Goal: Information Seeking & Learning: Learn about a topic

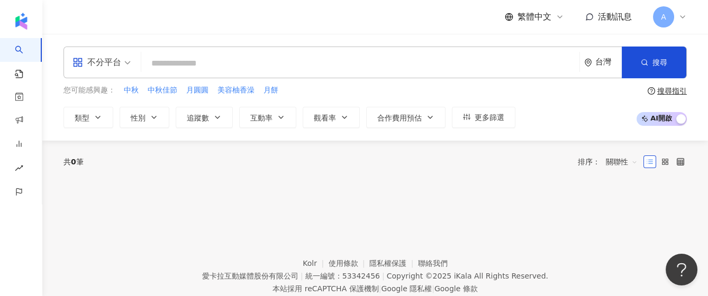
click at [259, 69] on input "search" at bounding box center [360, 63] width 430 height 20
type input "*"
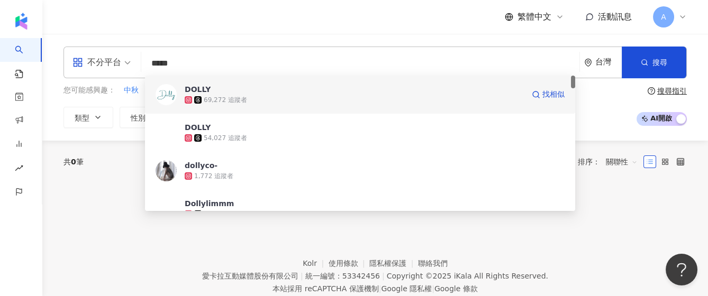
scroll to position [70, 0]
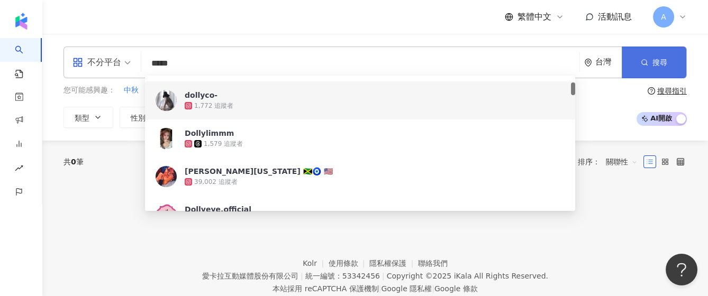
type input "*****"
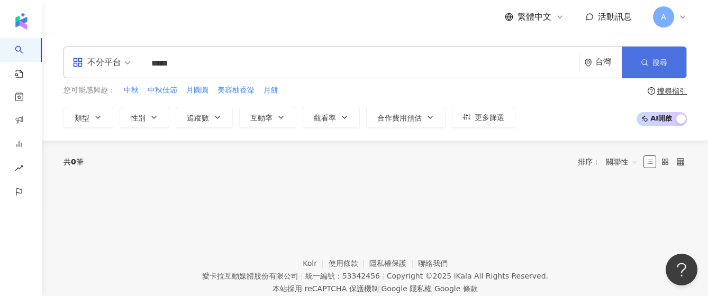
click at [639, 52] on button "搜尋" at bounding box center [654, 63] width 65 height 32
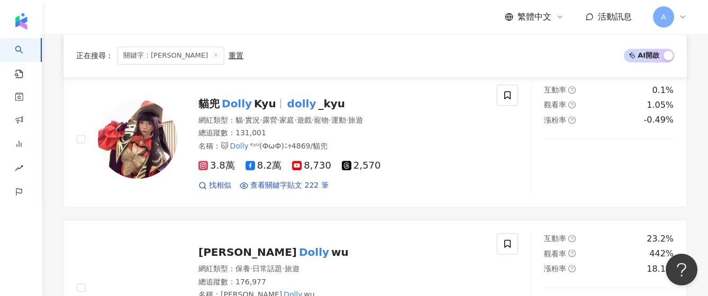
scroll to position [1481, 0]
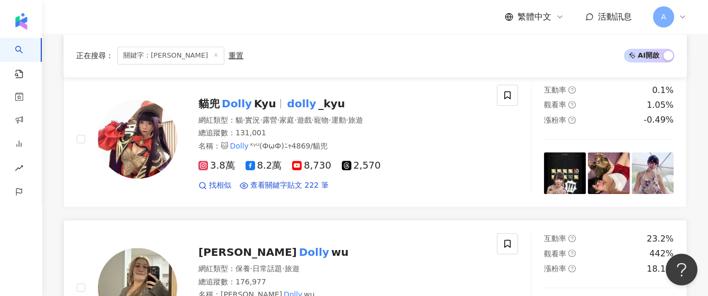
click at [297, 244] on mark "Dolly" at bounding box center [314, 252] width 34 height 17
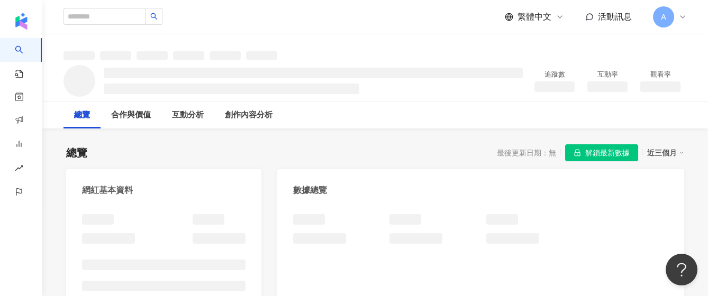
click at [608, 153] on span "解鎖最新數據" at bounding box center [607, 153] width 44 height 17
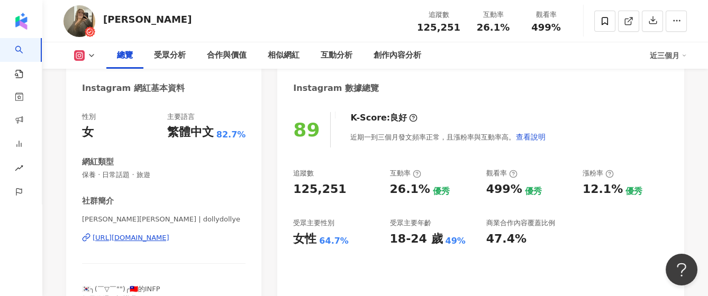
scroll to position [141, 0]
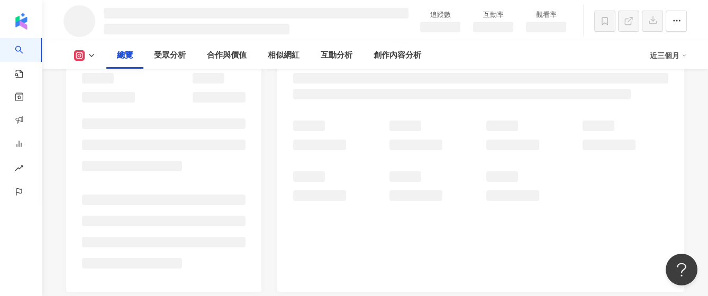
scroll to position [461, 0]
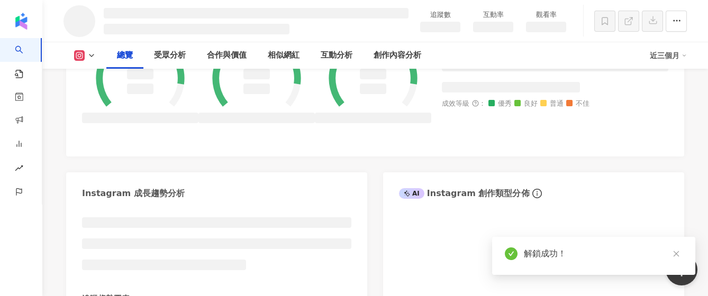
click at [675, 253] on icon "close" at bounding box center [676, 254] width 6 height 6
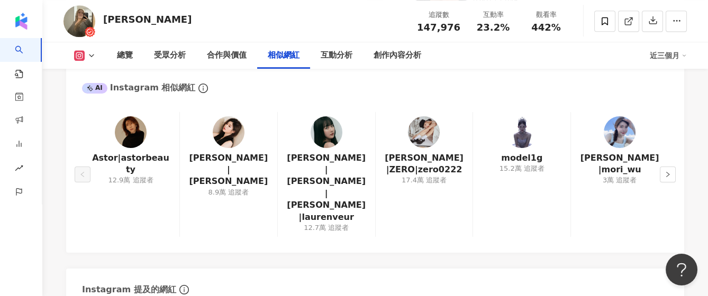
scroll to position [1761, 0]
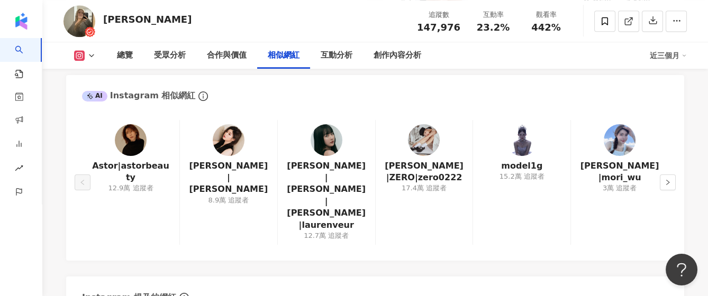
click at [330, 124] on img at bounding box center [326, 140] width 32 height 32
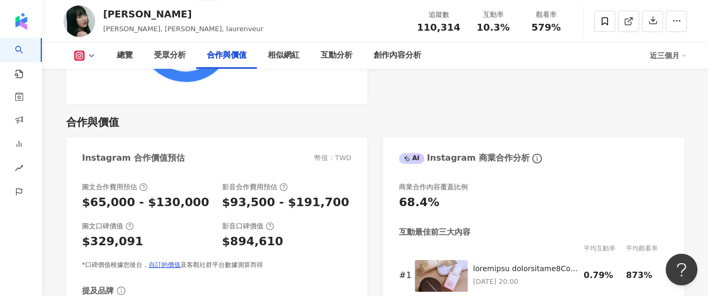
scroll to position [1622, 0]
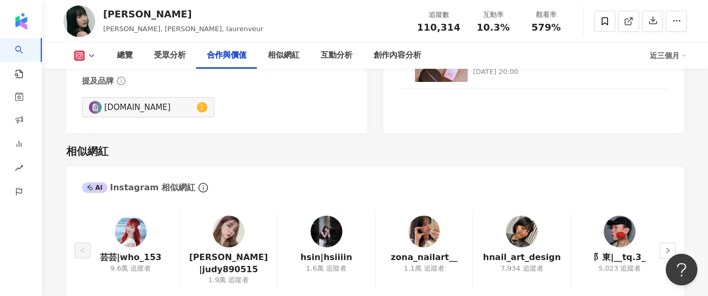
click at [124, 221] on img at bounding box center [131, 232] width 32 height 32
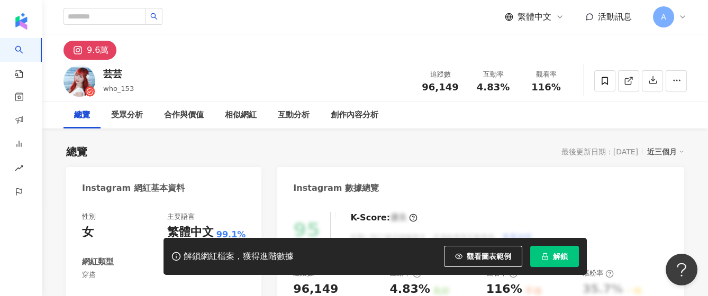
click at [552, 260] on button "解鎖" at bounding box center [554, 256] width 49 height 21
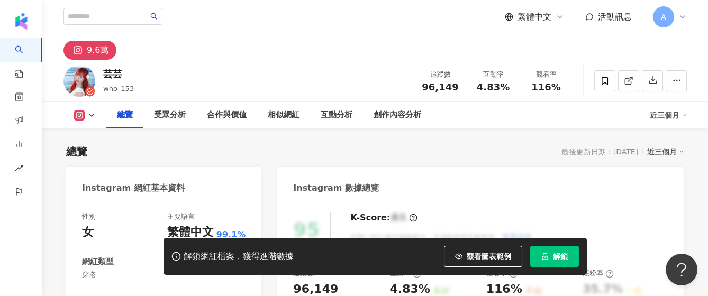
scroll to position [141, 0]
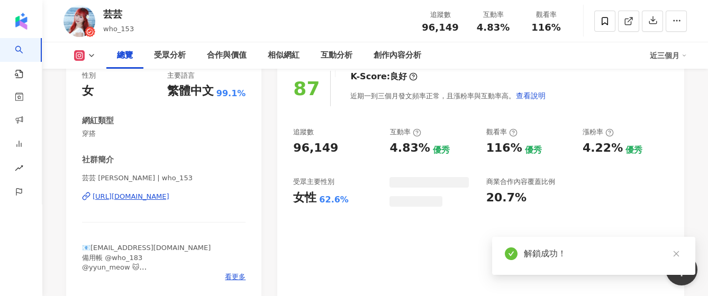
click at [447, 259] on div "87 K-Score : 良好 近期一到三個月發文頻率正常，且漲粉率與互動率高。 查看說明 追蹤數 96,149 互動率 4.83% 優秀 觀看率 116% …" at bounding box center [480, 178] width 407 height 237
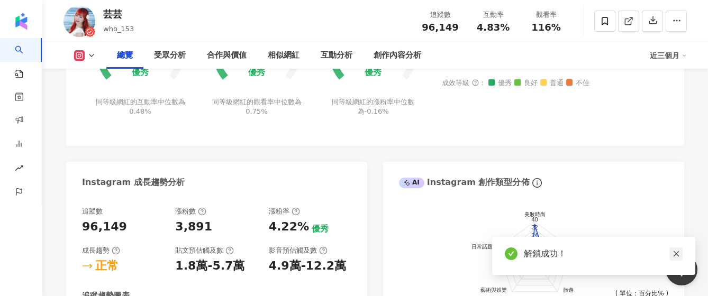
scroll to position [705, 0]
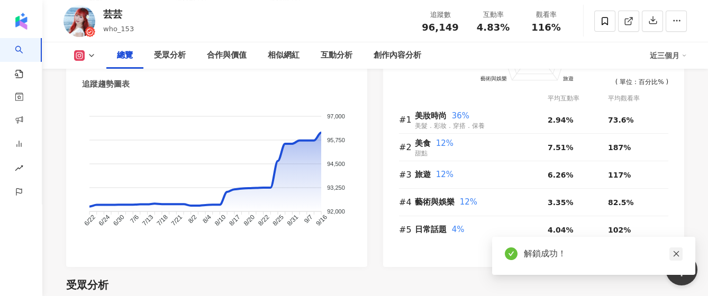
click at [675, 252] on icon "close" at bounding box center [675, 253] width 7 height 7
click at [678, 253] on icon "close" at bounding box center [675, 253] width 7 height 7
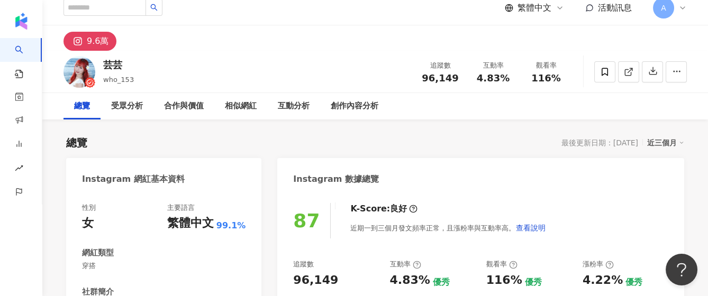
scroll to position [0, 0]
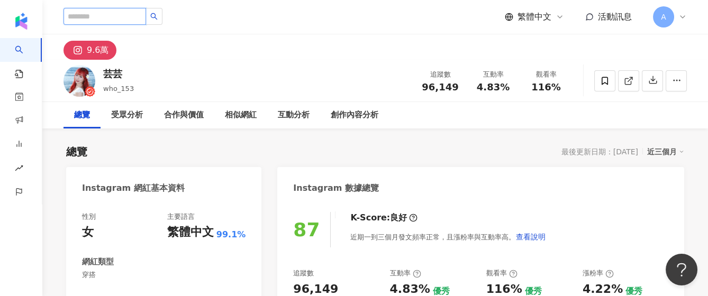
click at [130, 20] on input "search" at bounding box center [104, 16] width 83 height 17
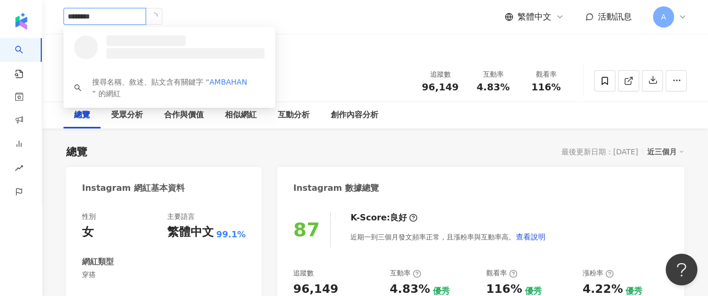
type input "*********"
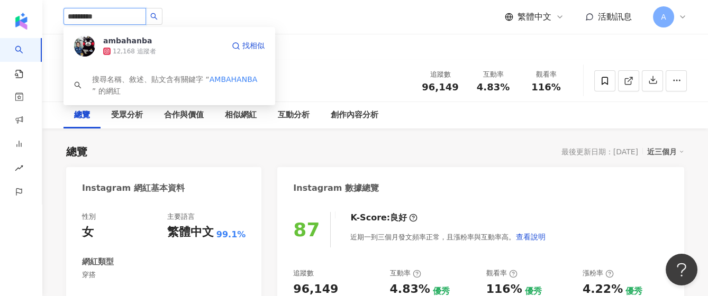
click at [186, 49] on div "12,168 追蹤者" at bounding box center [163, 51] width 121 height 11
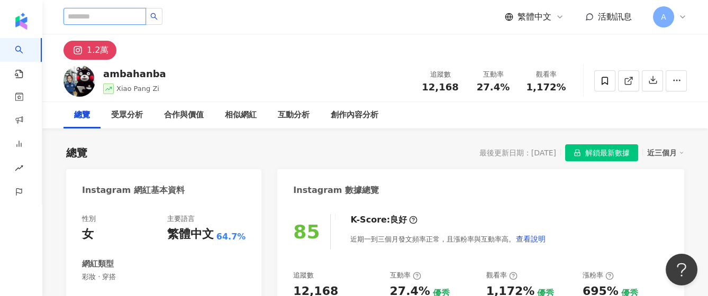
click at [129, 19] on input "search" at bounding box center [104, 16] width 83 height 17
paste input "**********"
type input "**********"
click at [158, 19] on icon "search" at bounding box center [153, 16] width 7 height 7
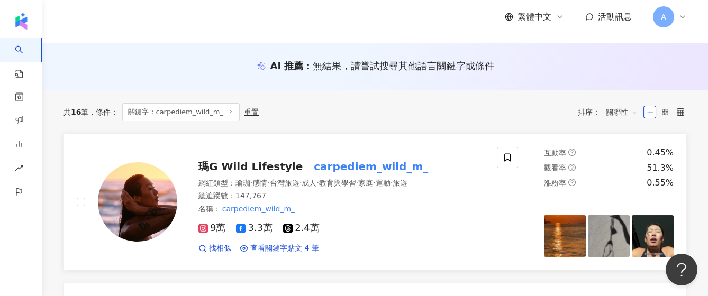
scroll to position [141, 0]
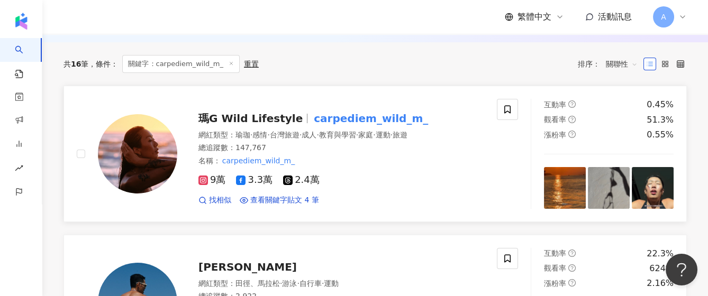
click at [355, 122] on mark "carpediem_wild_m_" at bounding box center [371, 118] width 118 height 17
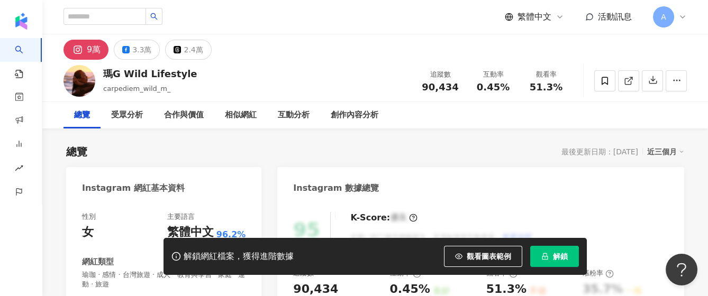
click at [417, 146] on div "總覽 最後更新日期：2025/9/20 近三個月" at bounding box center [375, 151] width 618 height 15
click at [553, 254] on span "解鎖" at bounding box center [560, 256] width 15 height 8
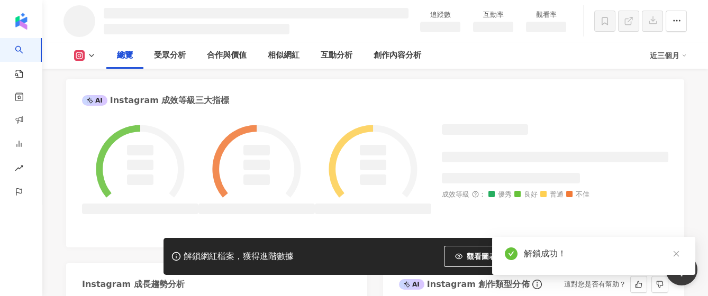
scroll to position [342, 0]
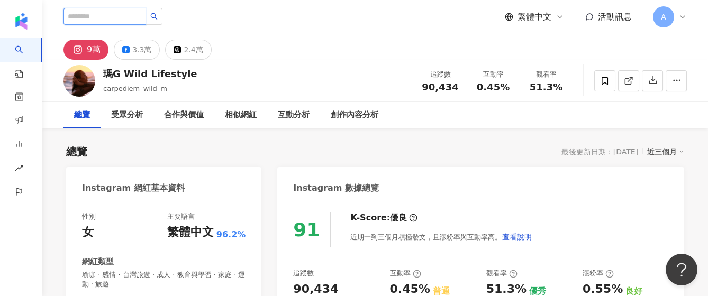
click at [137, 13] on input "search" at bounding box center [104, 16] width 83 height 17
type input "*****"
click at [162, 19] on button "button" at bounding box center [153, 16] width 17 height 17
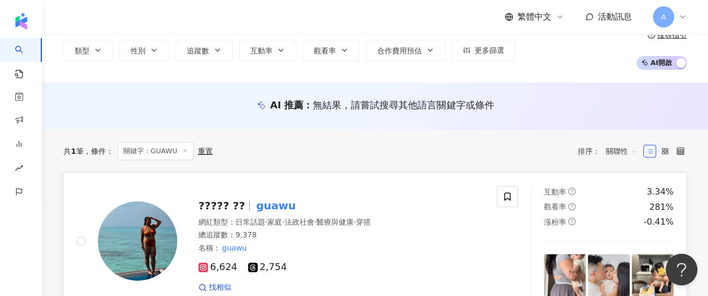
scroll to position [70, 0]
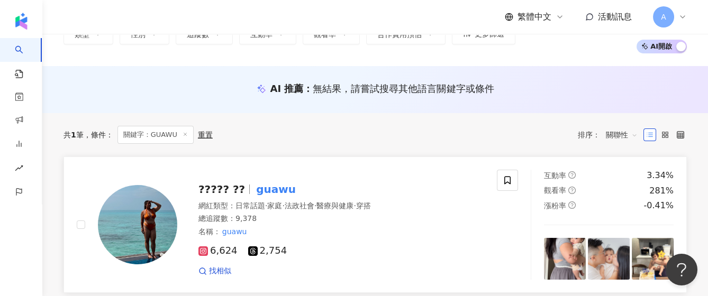
click at [148, 218] on img at bounding box center [137, 224] width 79 height 79
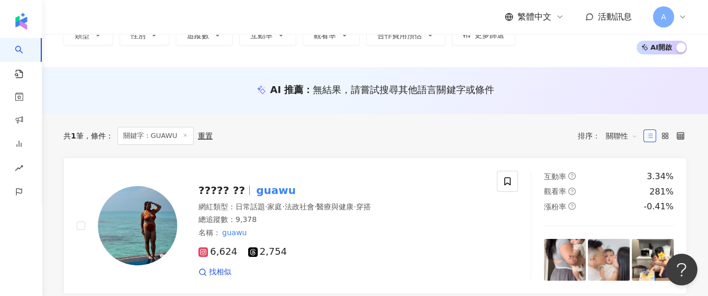
type input "*"
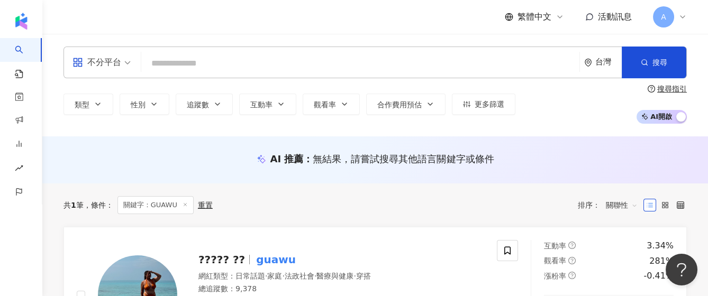
paste input "**********"
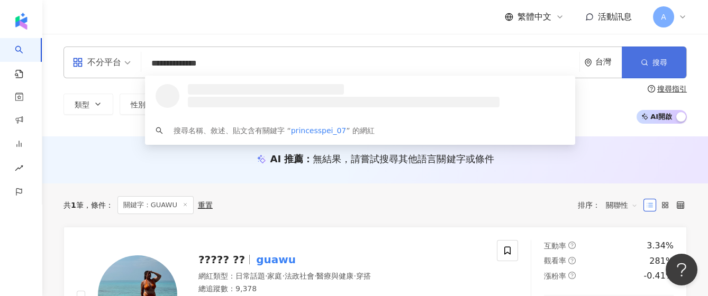
type input "**********"
click at [660, 59] on span "搜尋" at bounding box center [659, 62] width 15 height 8
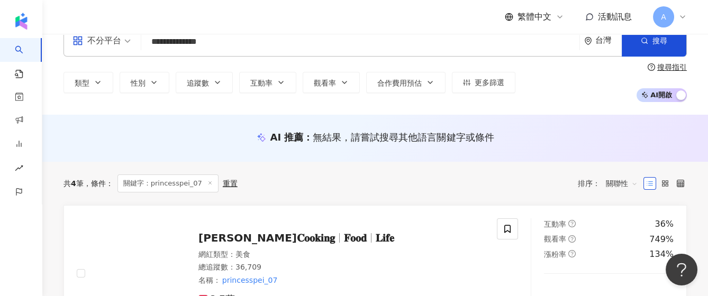
scroll to position [70, 0]
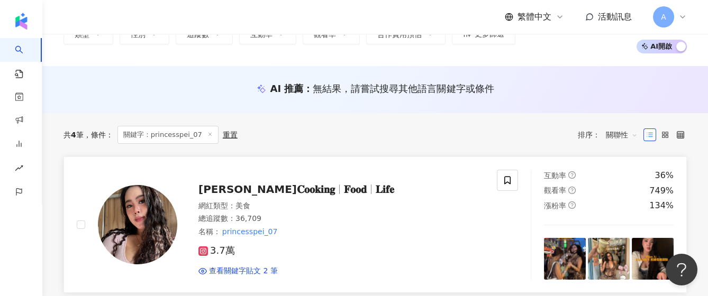
click at [271, 186] on span "[PERSON_NAME]𝐂𝐨𝐨𝐤𝐢𝐧𝐠" at bounding box center [266, 189] width 136 height 13
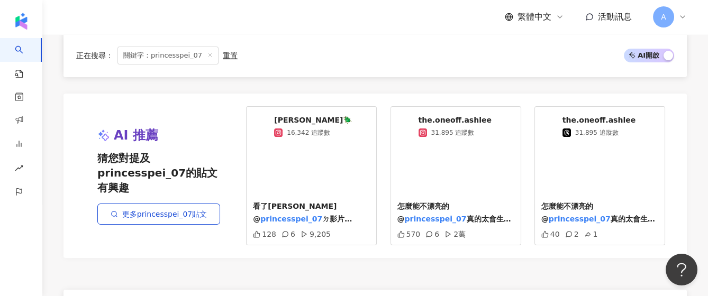
scroll to position [705, 0]
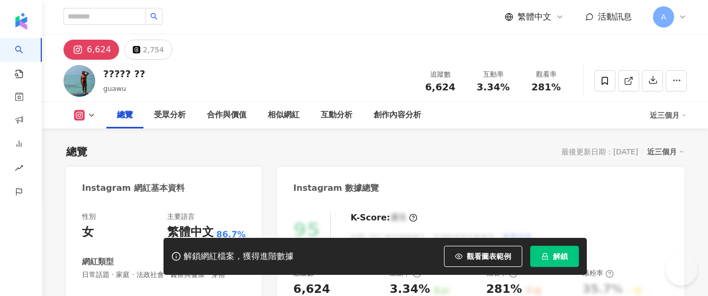
click at [563, 252] on span "解鎖" at bounding box center [560, 256] width 15 height 8
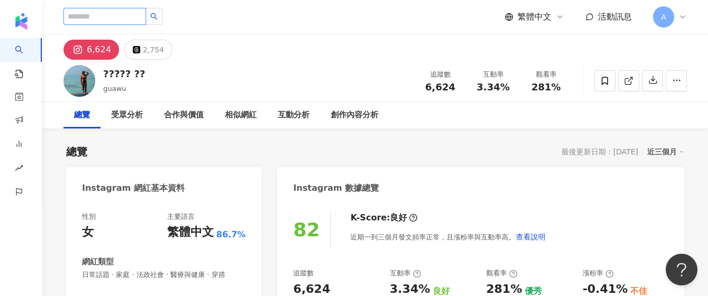
click at [138, 16] on input "search" at bounding box center [104, 16] width 83 height 17
type input "*****"
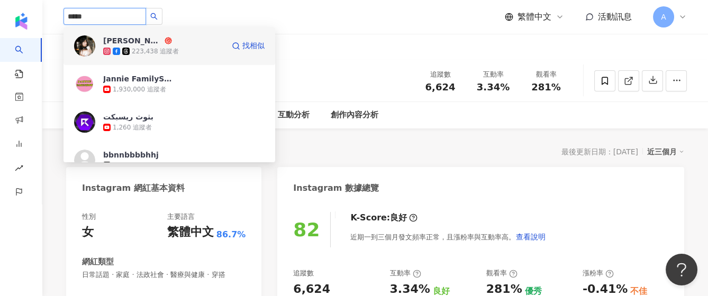
click at [183, 50] on div "223,438 追蹤者" at bounding box center [163, 51] width 121 height 11
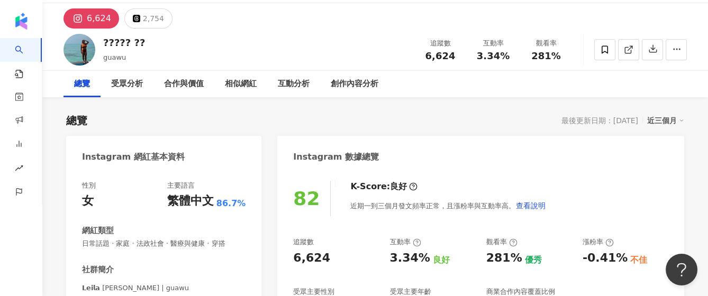
scroll to position [70, 0]
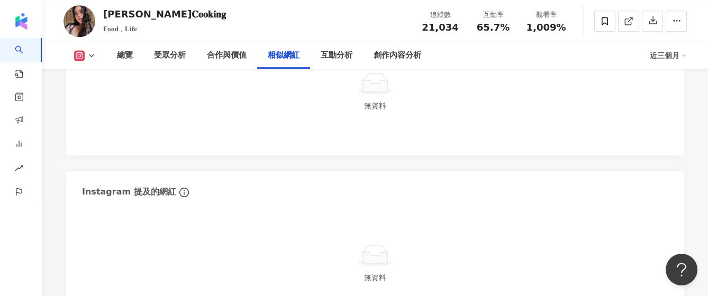
scroll to position [1763, 0]
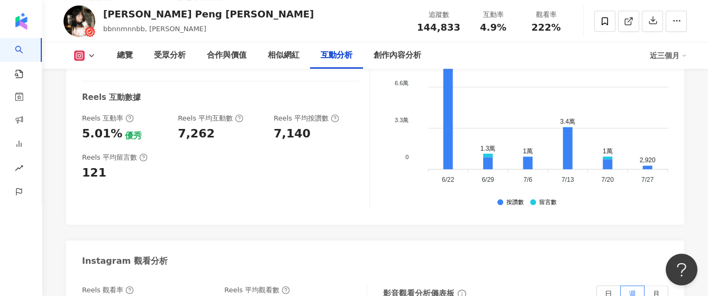
scroll to position [2417, 0]
